Goal: Information Seeking & Learning: Find specific fact

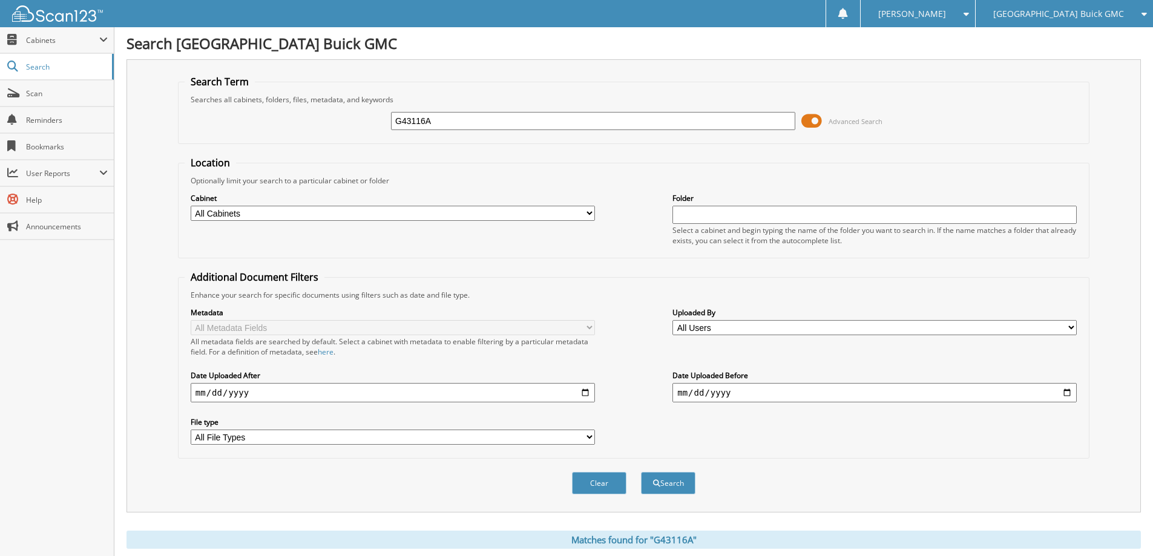
click at [627, 120] on input "G43116A" at bounding box center [593, 121] width 404 height 18
type input "UR41923A"
click at [641, 472] on button "Search" at bounding box center [668, 483] width 54 height 22
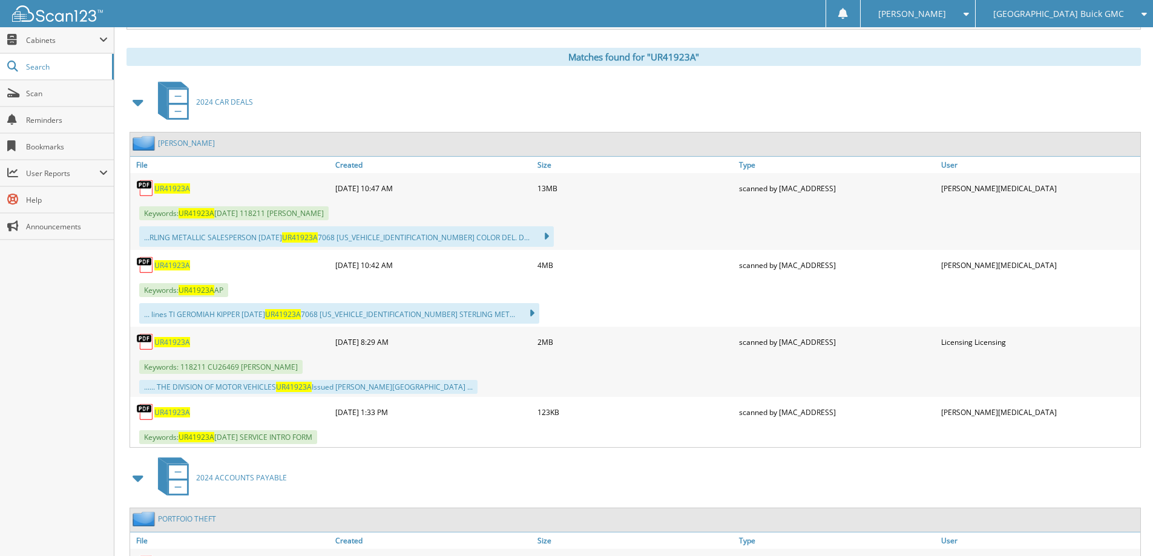
scroll to position [484, 0]
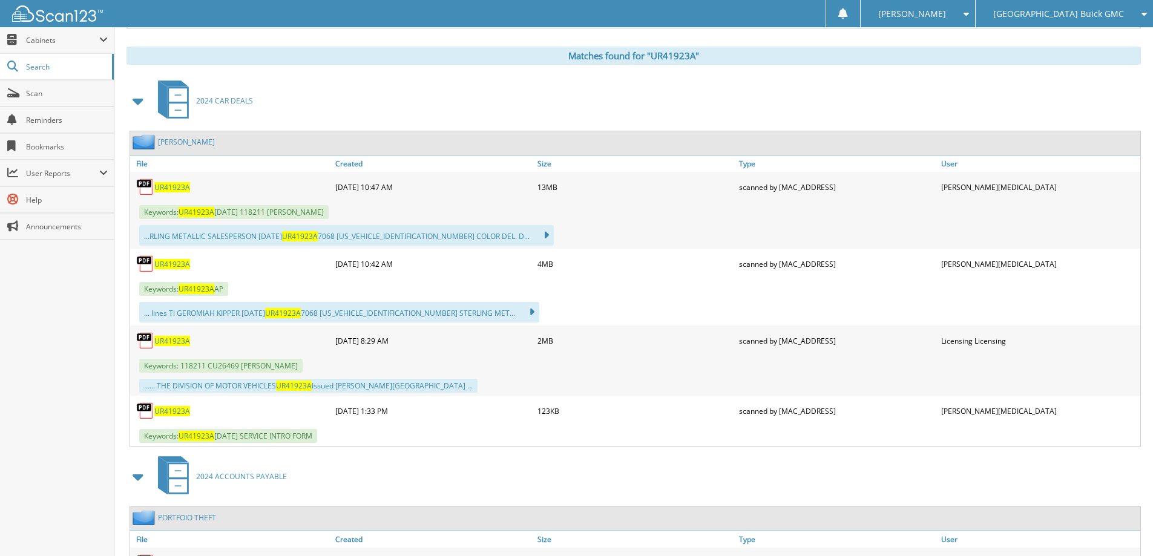
click at [174, 187] on span "UR41923A" at bounding box center [172, 187] width 36 height 10
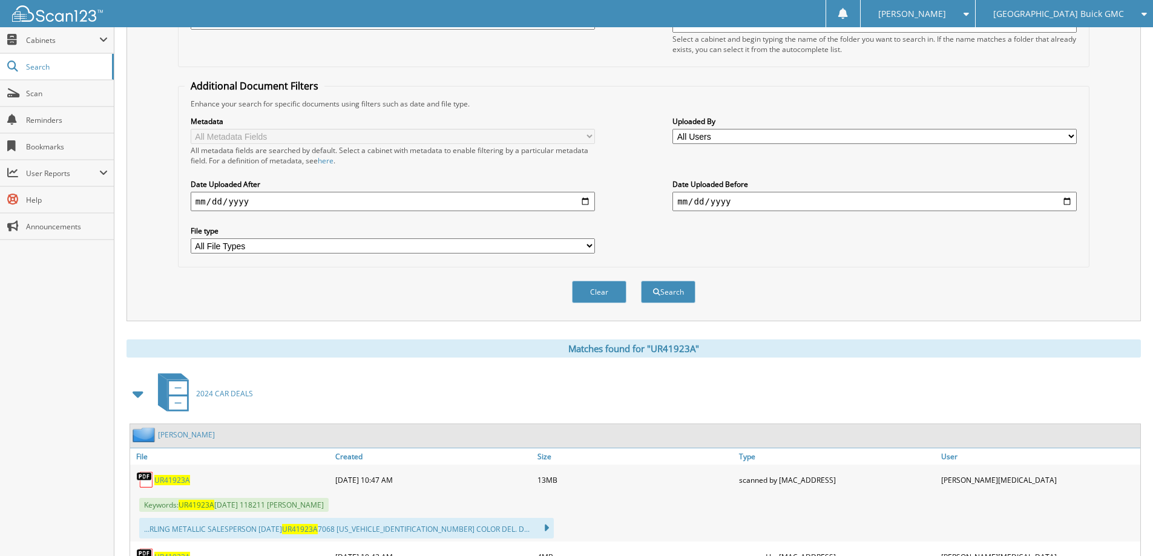
scroll to position [61, 0]
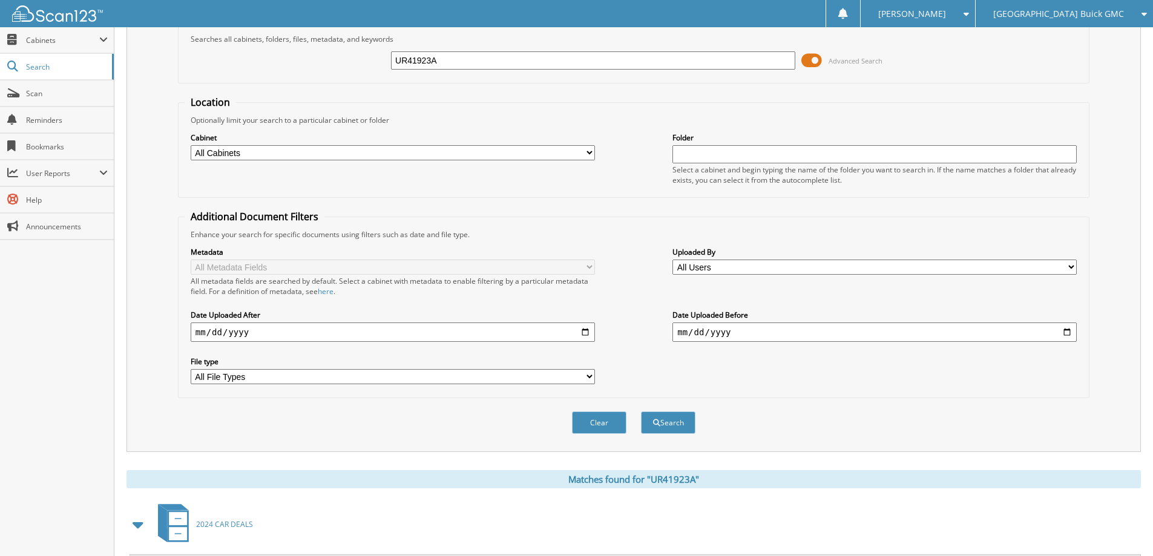
click at [468, 62] on input "UR41923A" at bounding box center [593, 60] width 404 height 18
type input "B42208B"
click at [641, 412] on button "Search" at bounding box center [668, 423] width 54 height 22
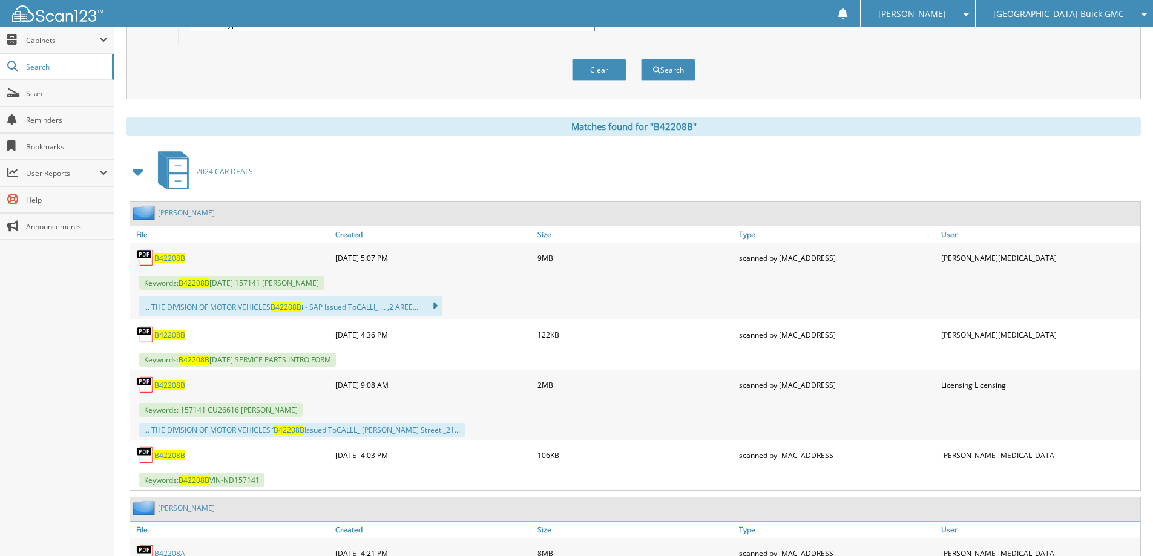
scroll to position [424, 0]
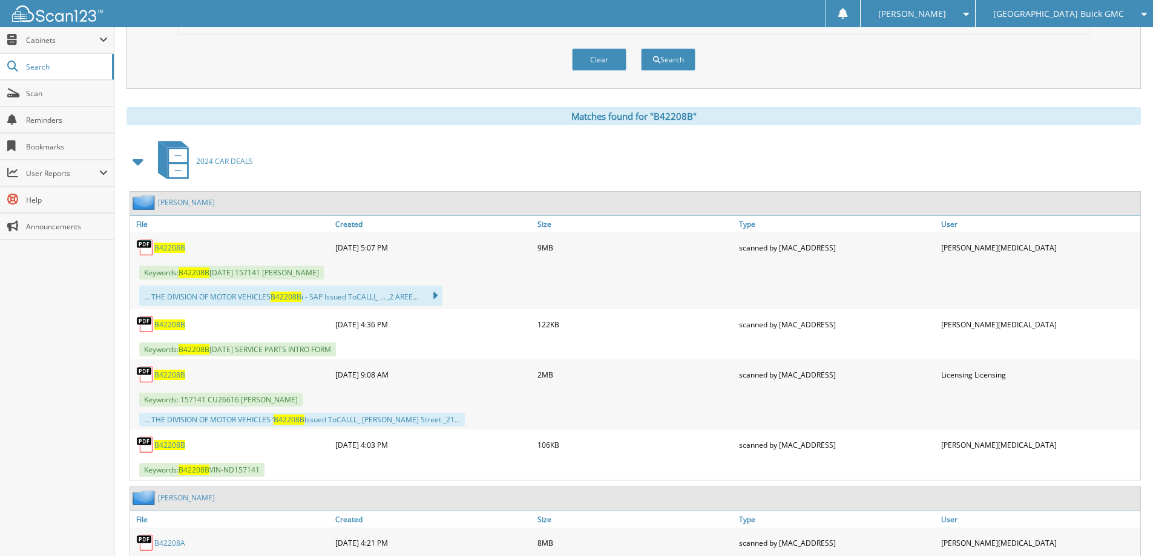
click at [173, 246] on span "B42208B" at bounding box center [169, 248] width 31 height 10
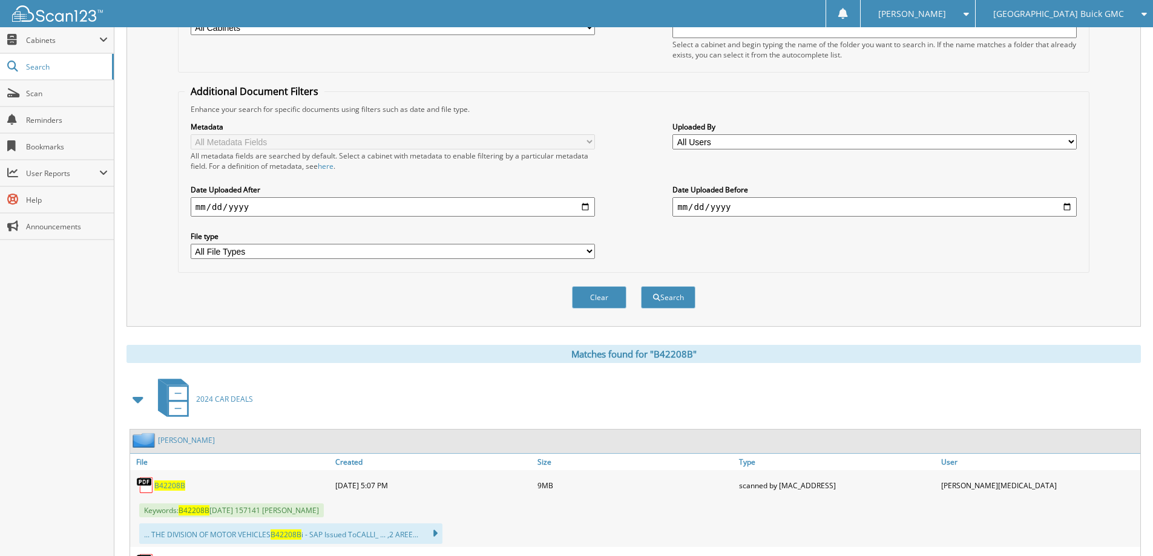
scroll to position [0, 0]
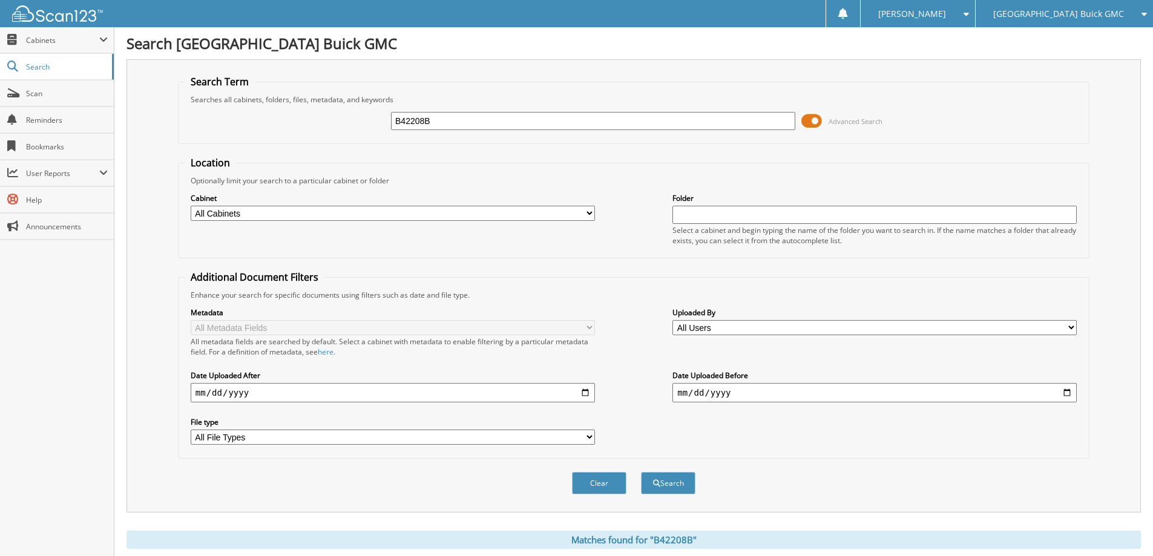
click at [568, 117] on input "B42208B" at bounding box center [593, 121] width 404 height 18
type input "B43120A"
click at [641, 472] on button "Search" at bounding box center [668, 483] width 54 height 22
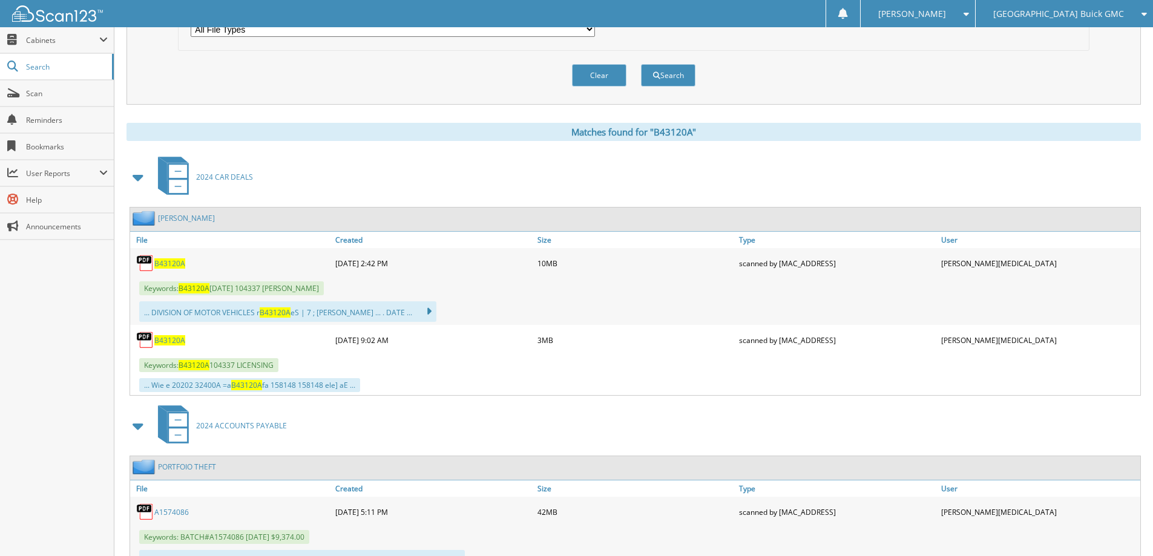
scroll to position [424, 0]
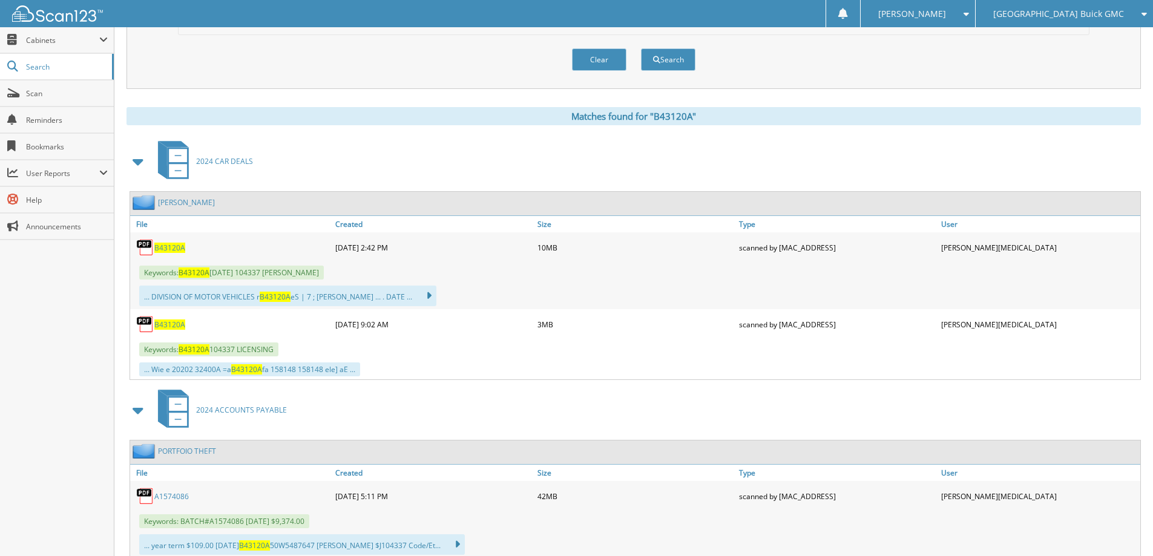
click at [181, 323] on span "B43120A" at bounding box center [169, 325] width 31 height 10
click at [171, 249] on span "B43120A" at bounding box center [169, 248] width 31 height 10
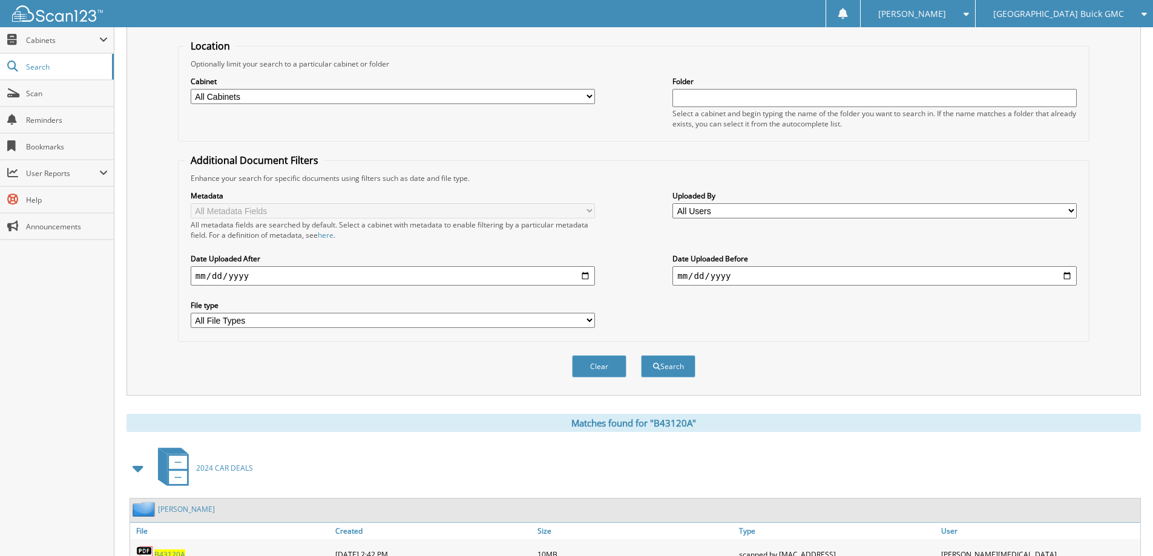
scroll to position [0, 0]
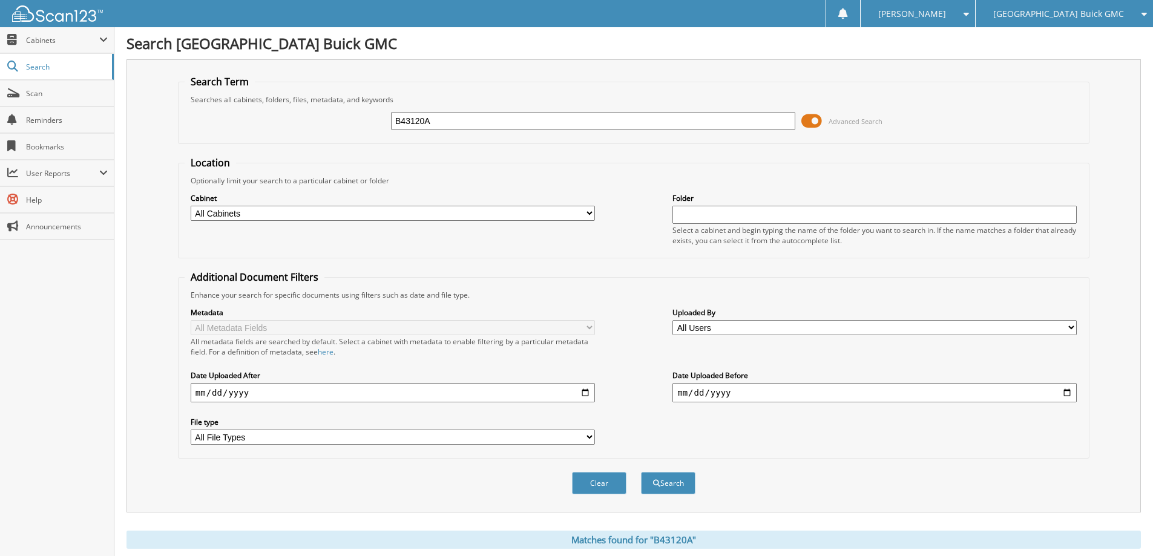
click at [572, 117] on input "B43120A" at bounding box center [593, 121] width 404 height 18
click at [573, 117] on input "B43120A" at bounding box center [593, 121] width 404 height 18
type input "G42670A"
click at [641, 472] on button "Search" at bounding box center [668, 483] width 54 height 22
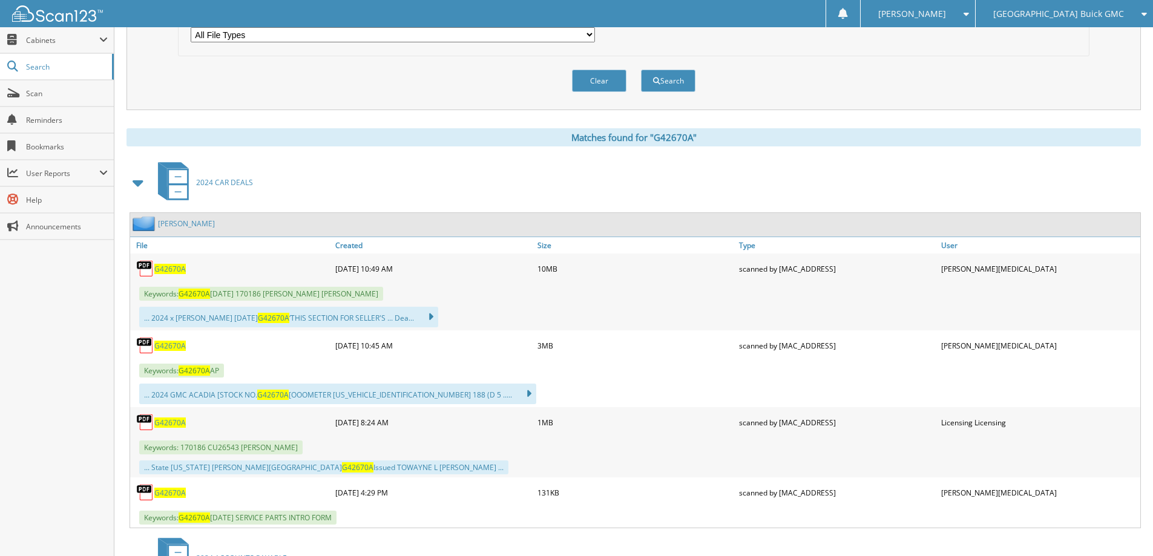
scroll to position [424, 0]
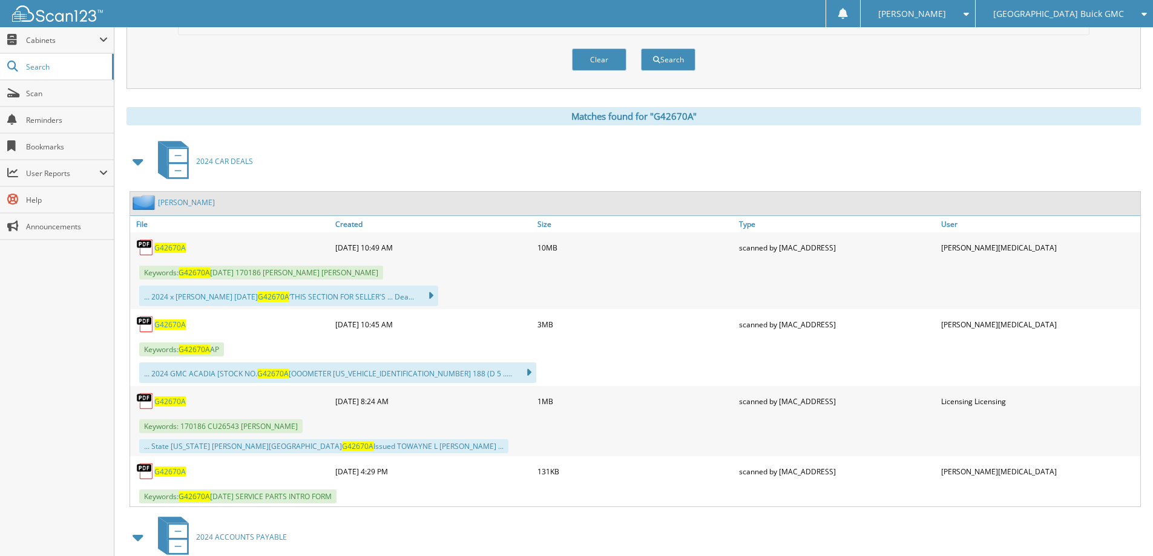
click at [172, 249] on span "G42670A" at bounding box center [169, 248] width 31 height 10
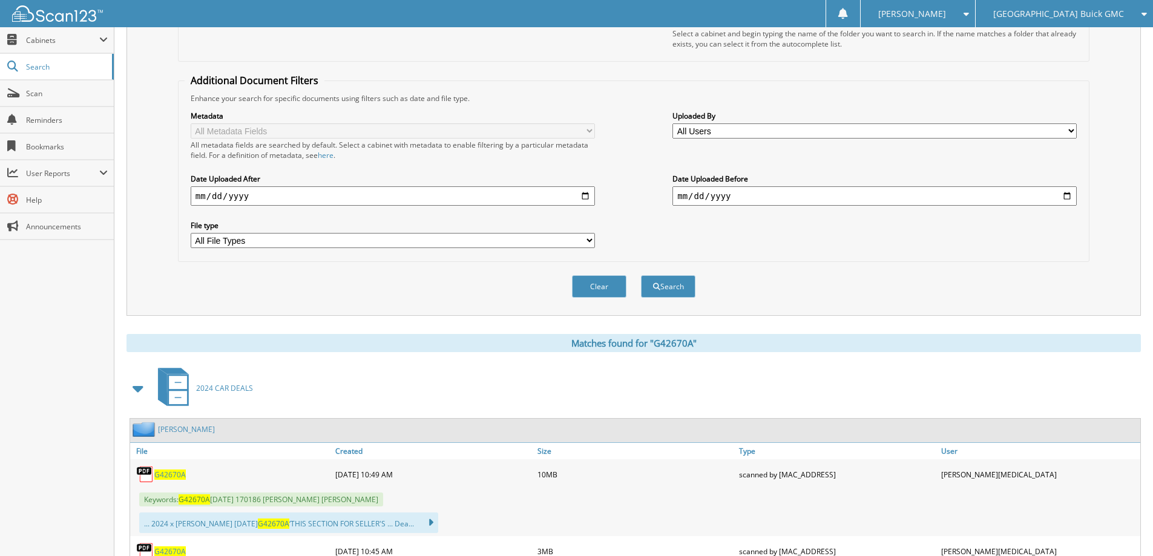
scroll to position [0, 0]
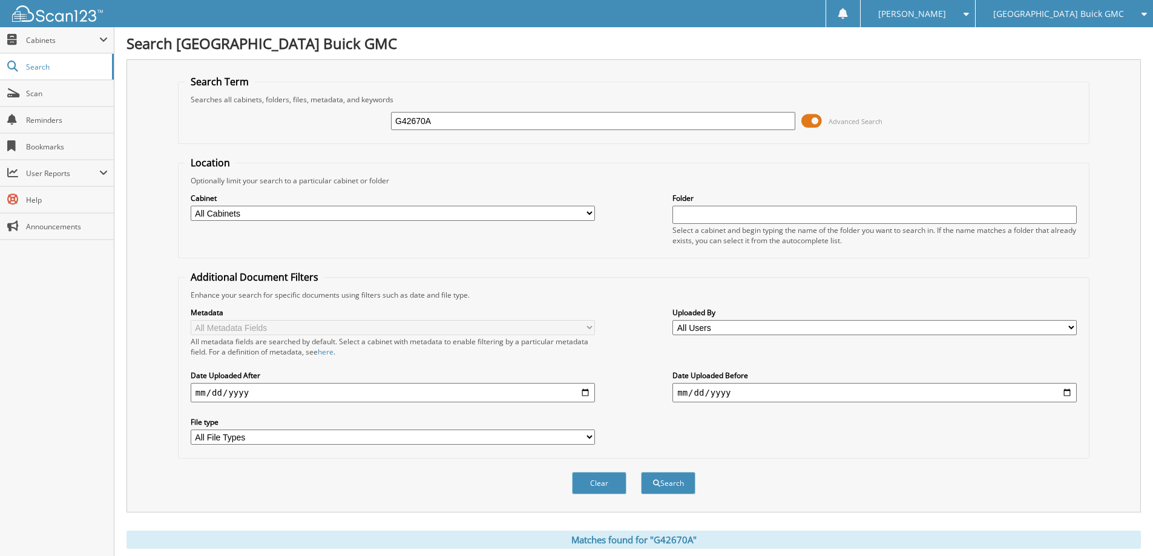
click at [476, 124] on input "G42670A" at bounding box center [593, 121] width 404 height 18
type input "G42913A"
click at [641, 472] on button "Search" at bounding box center [668, 483] width 54 height 22
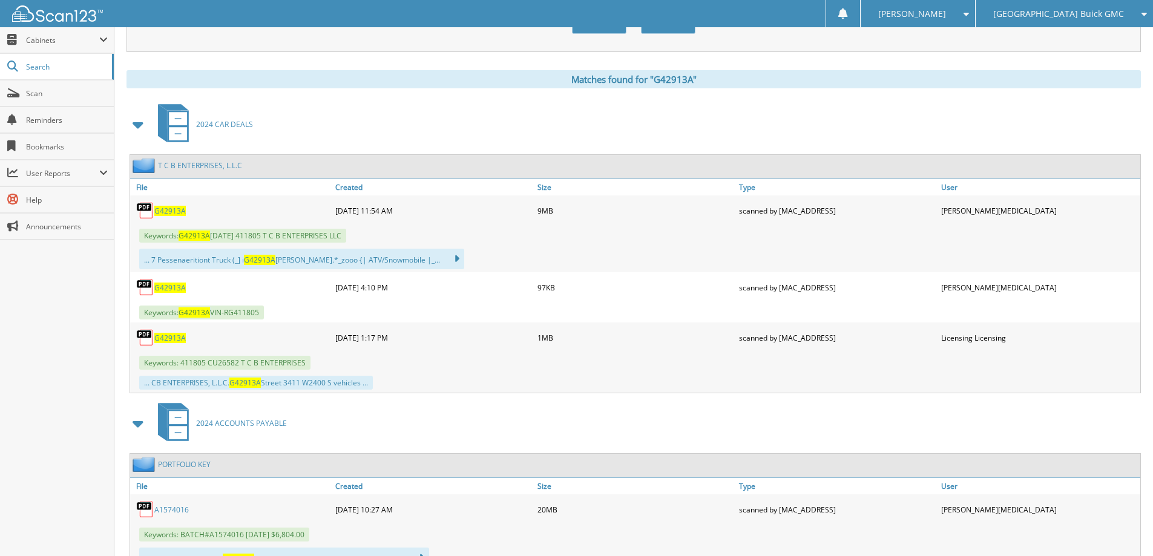
scroll to position [484, 0]
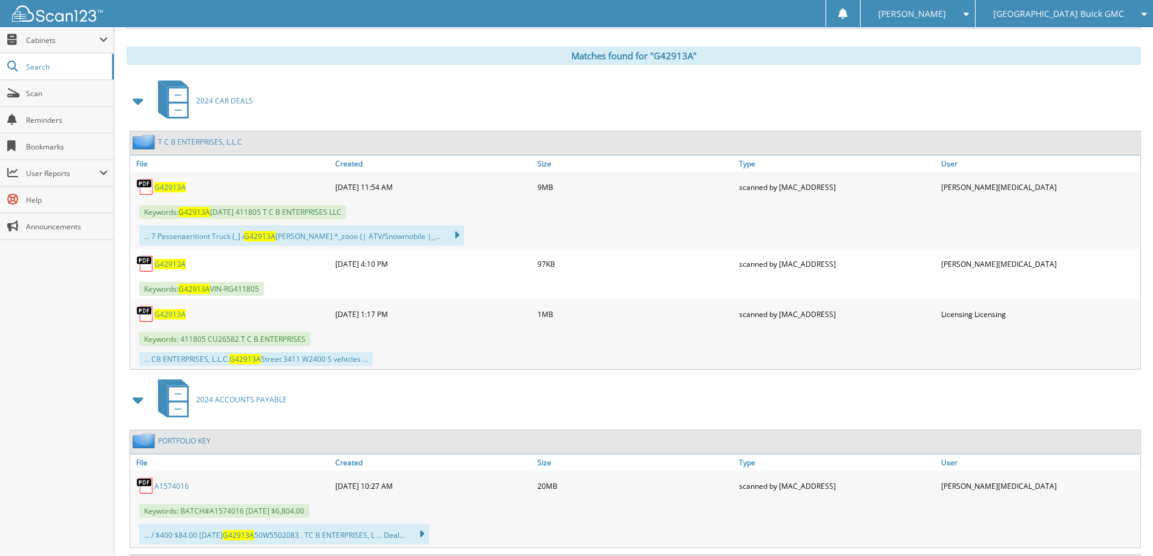
click at [172, 188] on span "G42913A" at bounding box center [169, 187] width 31 height 10
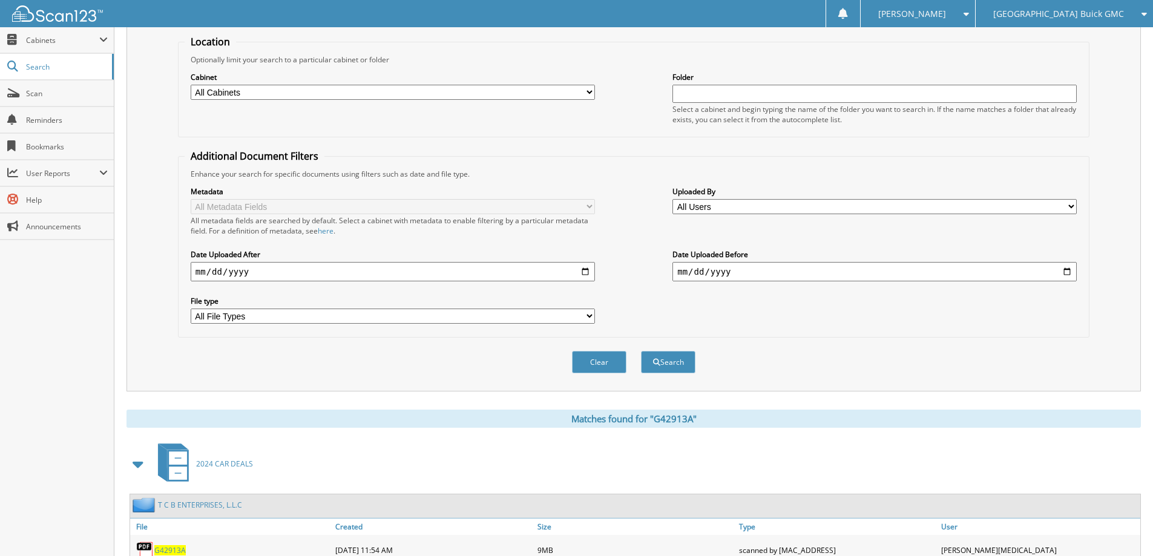
scroll to position [0, 0]
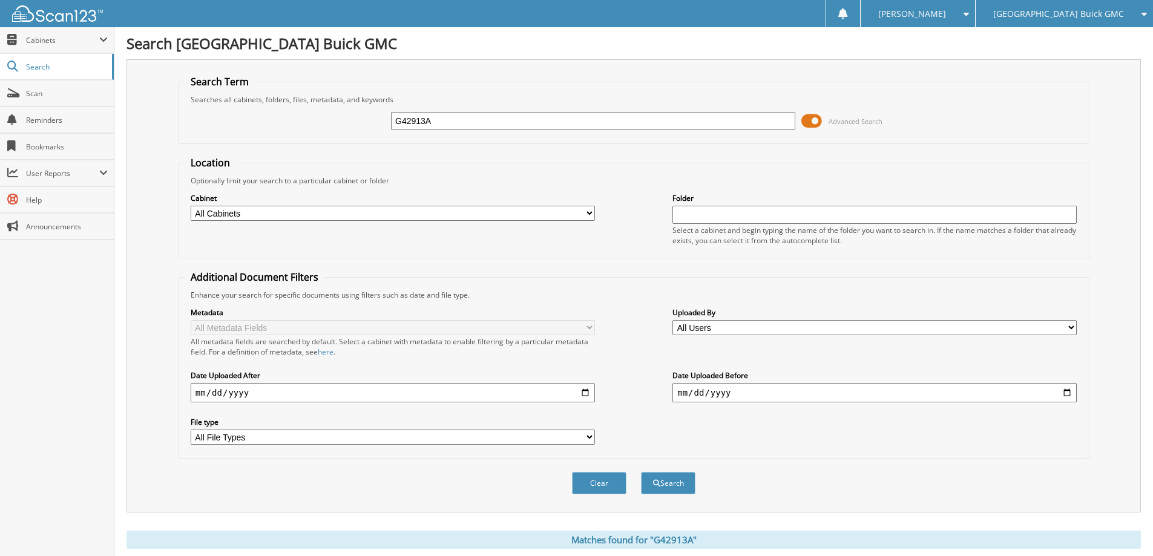
click at [609, 122] on input "G42913A" at bounding box center [593, 121] width 404 height 18
type input "G43024A"
click at [641, 472] on button "Search" at bounding box center [668, 483] width 54 height 22
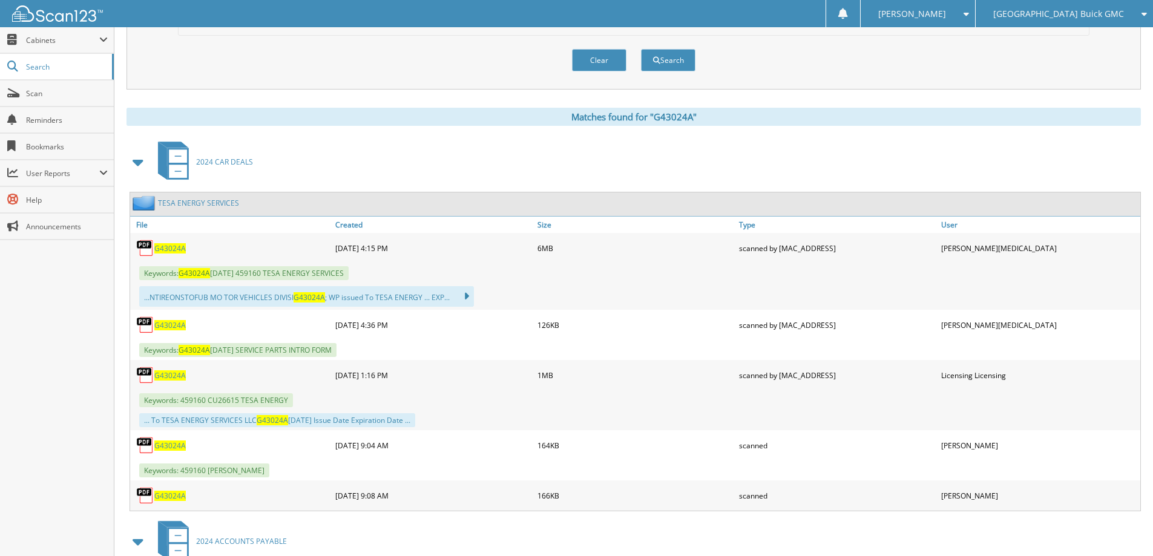
scroll to position [424, 0]
click at [172, 252] on span "G43024A" at bounding box center [169, 248] width 31 height 10
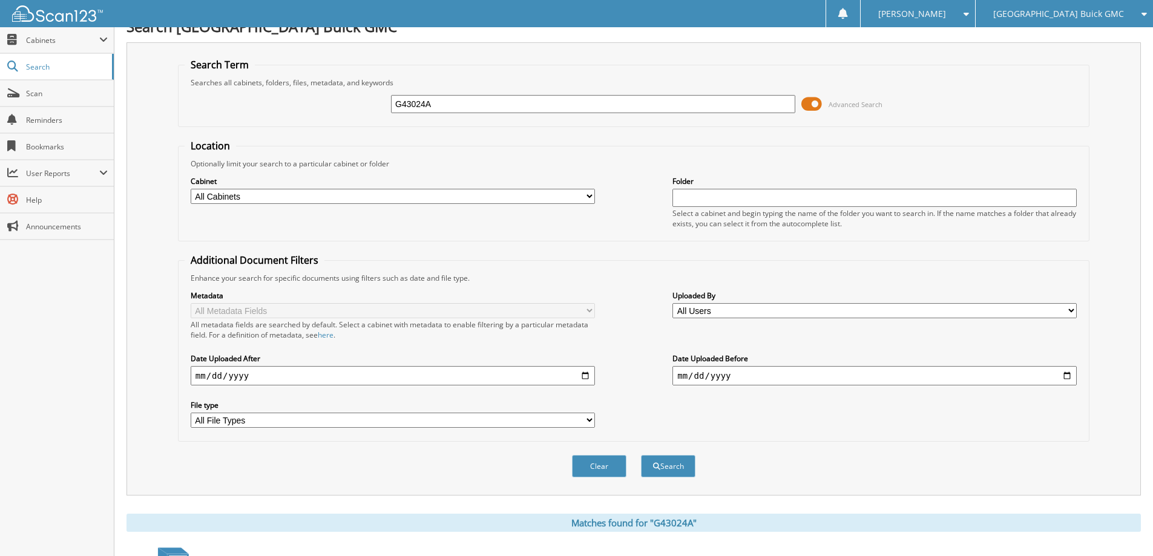
scroll to position [0, 0]
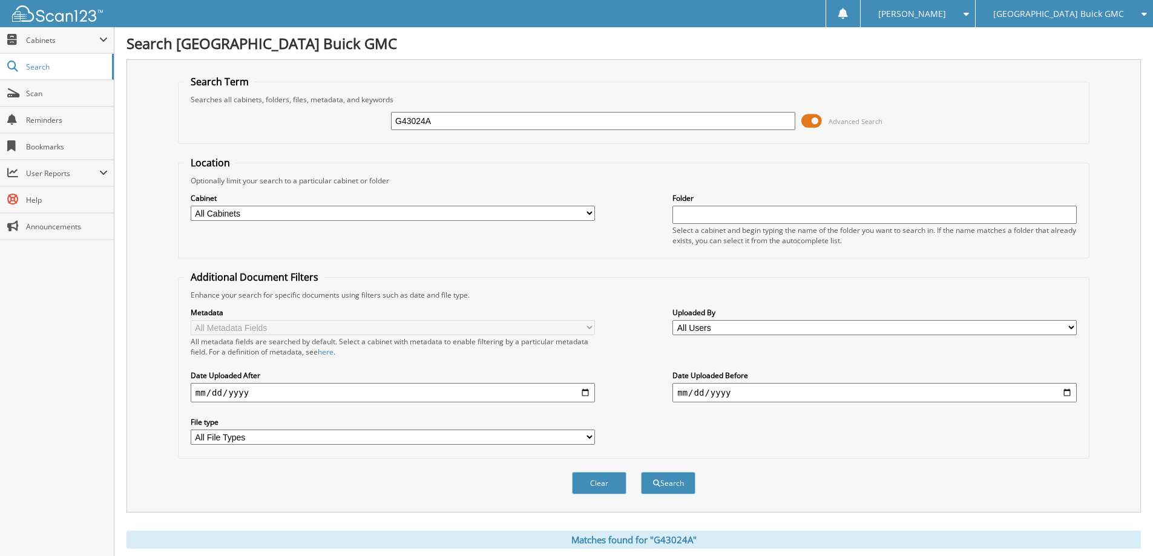
click at [488, 120] on input "G43024A" at bounding box center [593, 121] width 404 height 18
type input "G42815B"
click at [641, 472] on button "Search" at bounding box center [668, 483] width 54 height 22
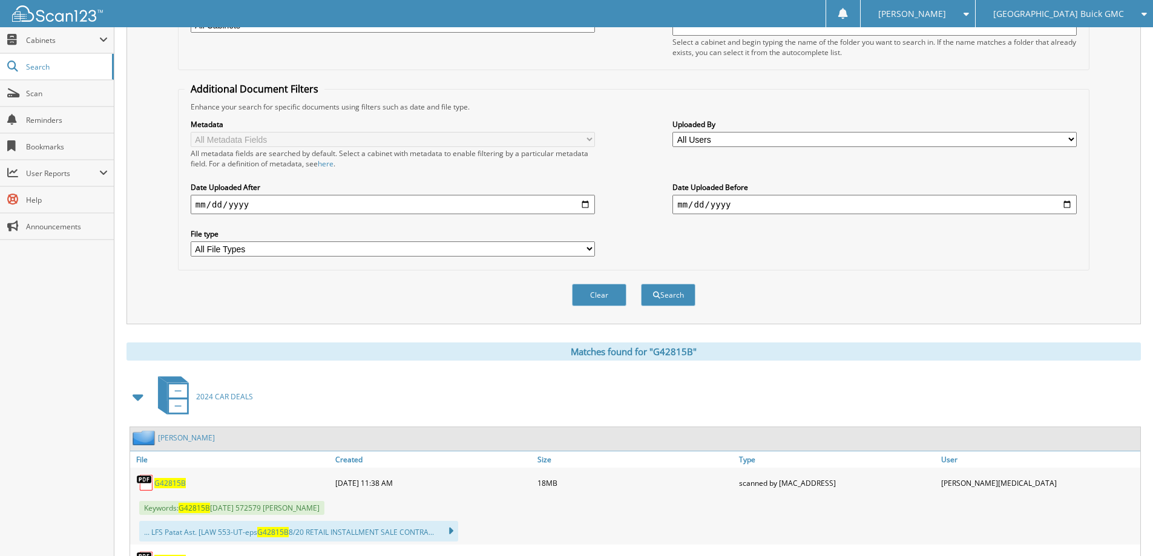
scroll to position [363, 0]
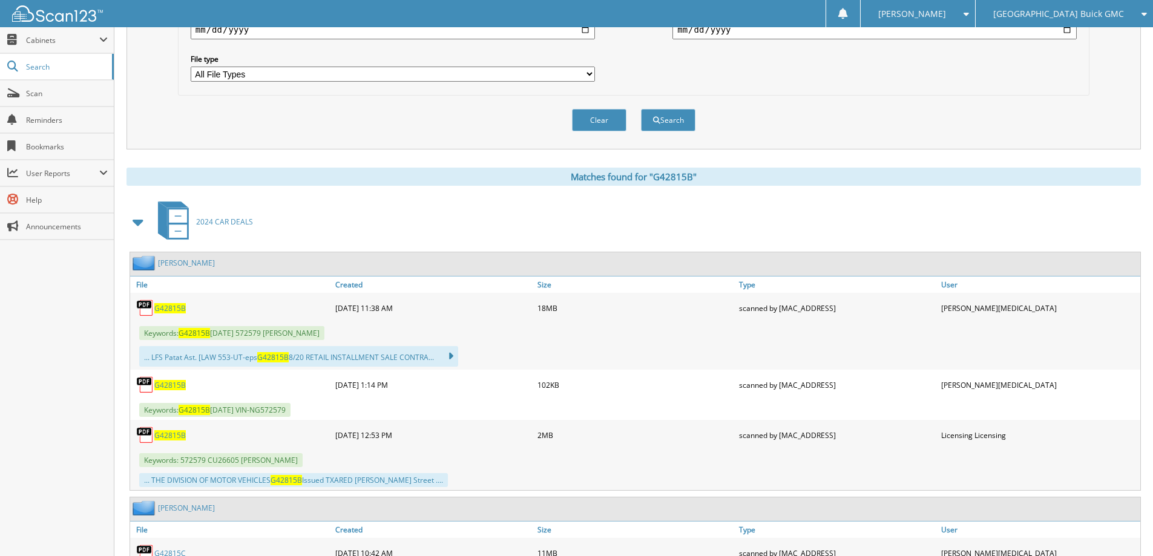
click at [172, 307] on span "G42815B" at bounding box center [169, 308] width 31 height 10
